Goal: Navigation & Orientation: Find specific page/section

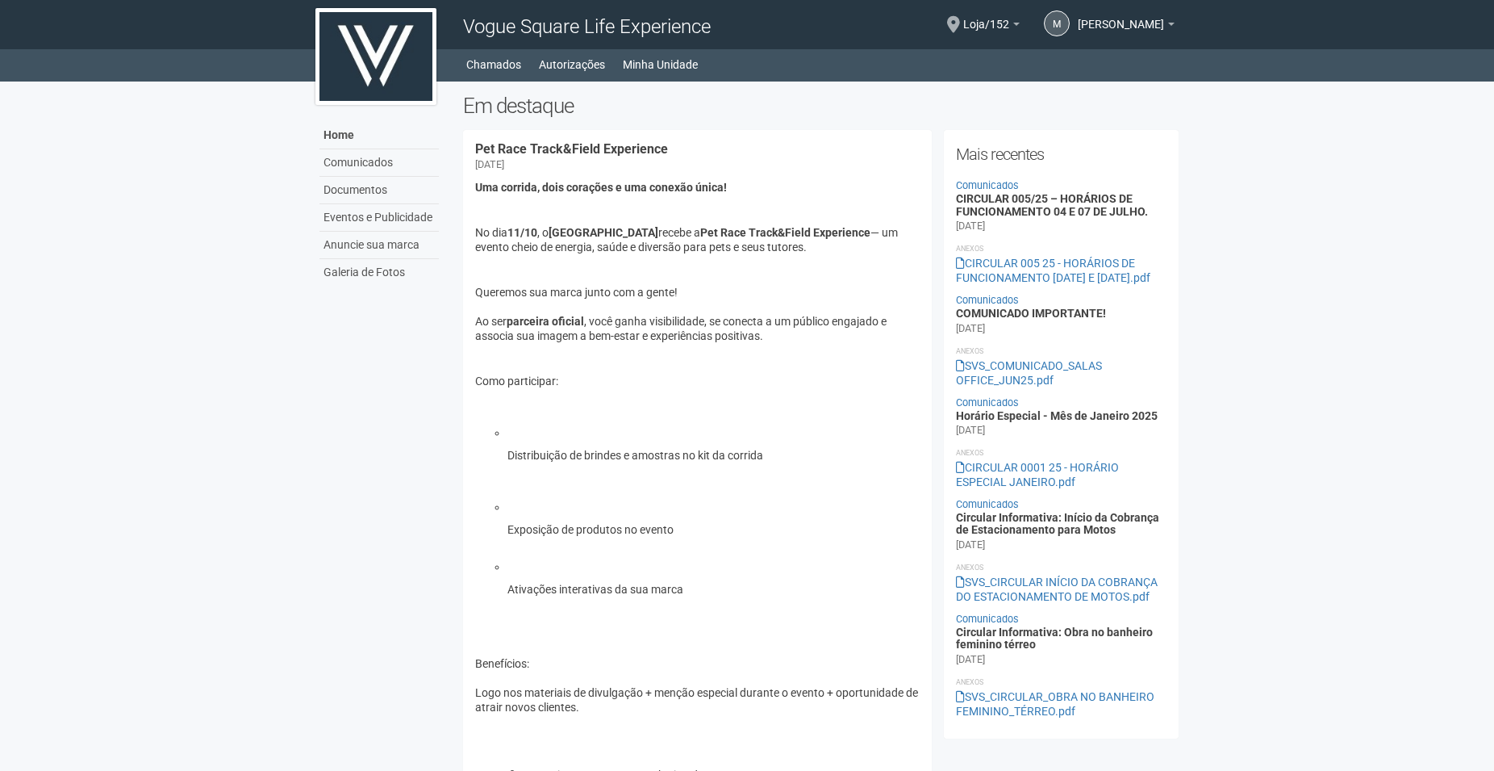
click at [1422, 299] on body "Aguarde... Vogue Square Life Experience M Marcelo Marcelo adm.financeiro@golden…" at bounding box center [747, 385] width 1494 height 771
click at [1173, 23] on link "[PERSON_NAME]" at bounding box center [1126, 26] width 97 height 13
click at [1243, 292] on body "Aguarde... Vogue Square Life Experience M Marcelo Marcelo adm.financeiro@golden…" at bounding box center [747, 385] width 1494 height 771
click at [1020, 22] on link "Loja/152" at bounding box center [991, 26] width 56 height 13
click at [947, 93] on link "Ir para a unidade" at bounding box center [956, 89] width 160 height 19
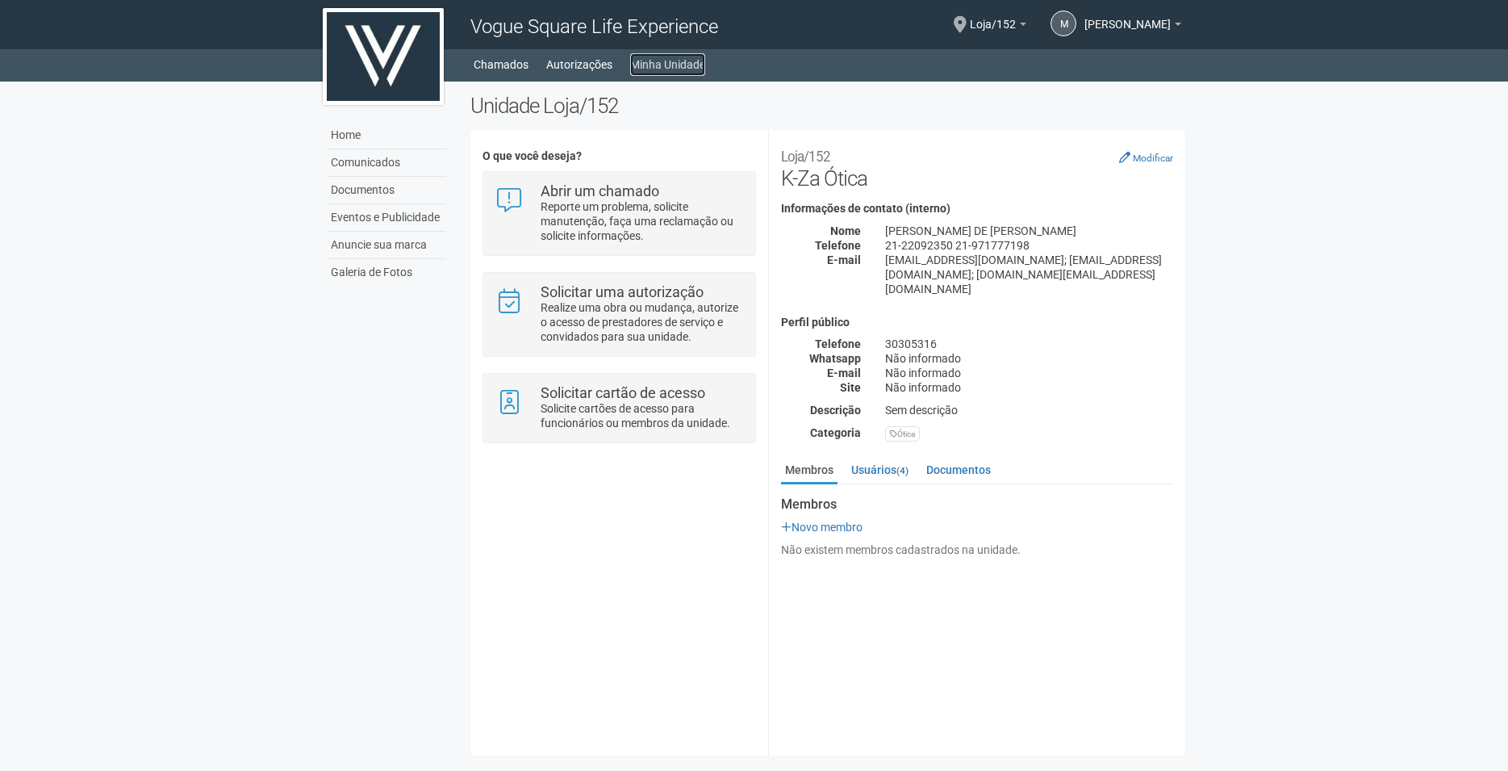
click at [693, 68] on link "Minha Unidade" at bounding box center [667, 64] width 75 height 23
click at [345, 136] on link "Home" at bounding box center [386, 135] width 119 height 27
